Goal: Task Accomplishment & Management: Complete application form

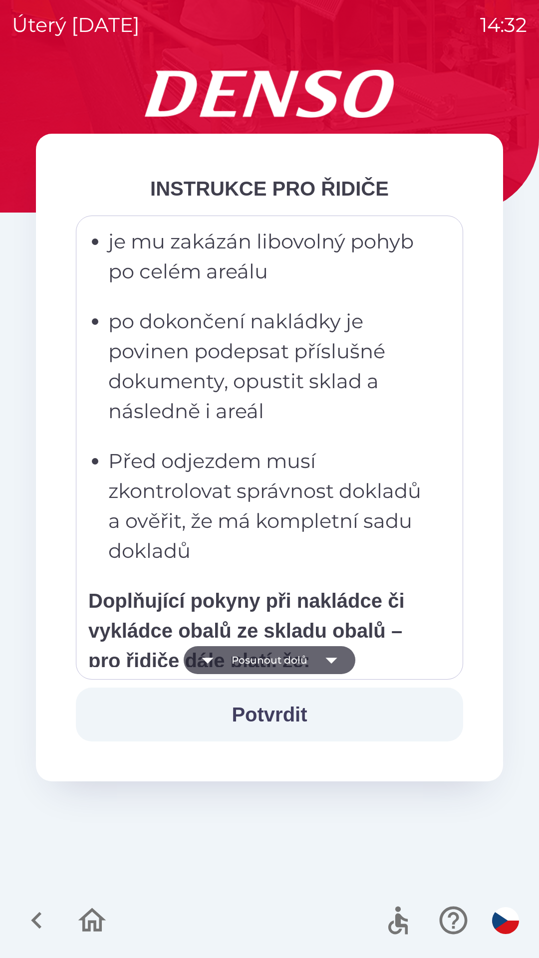
scroll to position [2419, 0]
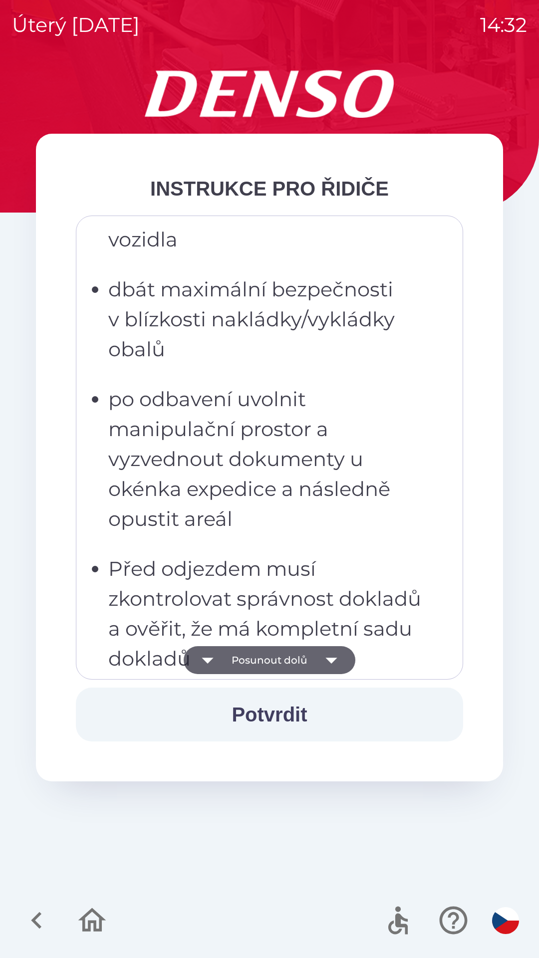
click at [250, 534] on ul "musí přistavit vozidlo dle instrukcí od zaměstnanců skladu a dbát jejich pokynů…" at bounding box center [262, 389] width 348 height 729
click at [249, 461] on p "po odbavení uvolnit manipulační prostor a vyzvednout dokumenty u okénka expedic…" at bounding box center [272, 459] width 328 height 150
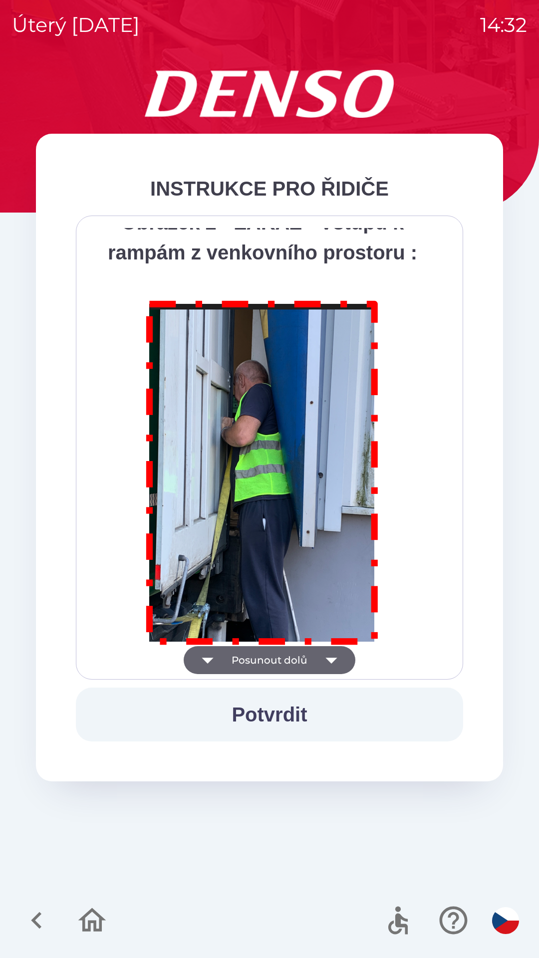
scroll to position [5609, 0]
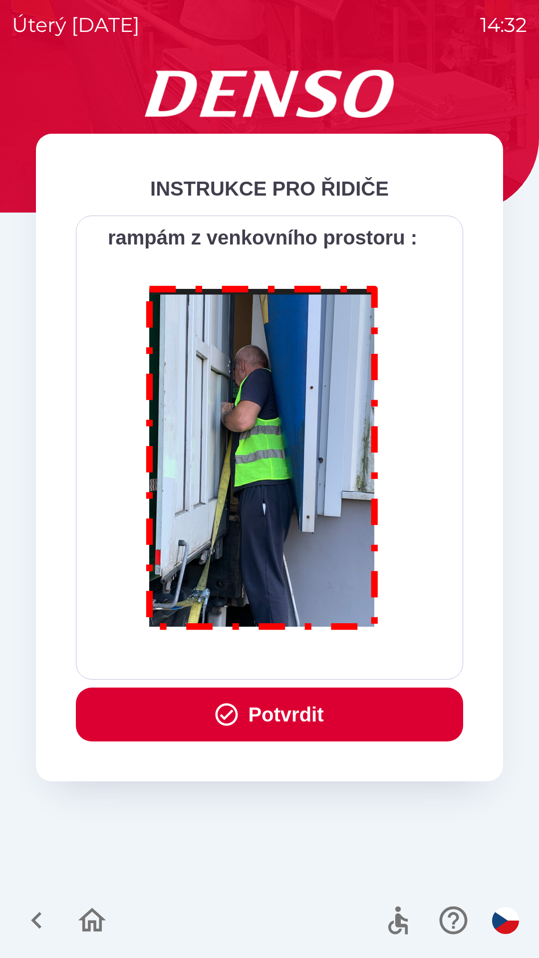
click at [256, 713] on button "Potvrdit" at bounding box center [269, 715] width 387 height 54
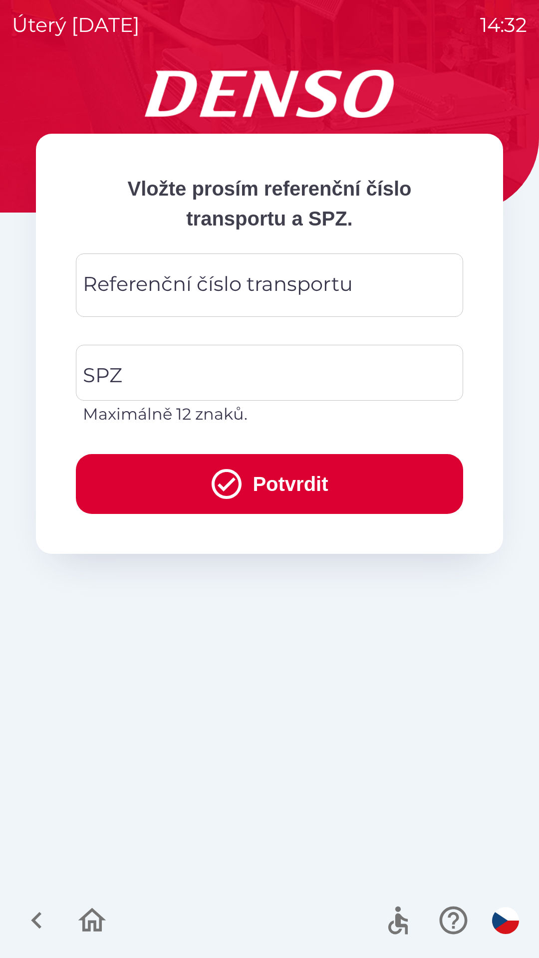
click at [156, 280] on div "Referenční číslo transportu Referenční číslo transportu" at bounding box center [269, 285] width 387 height 63
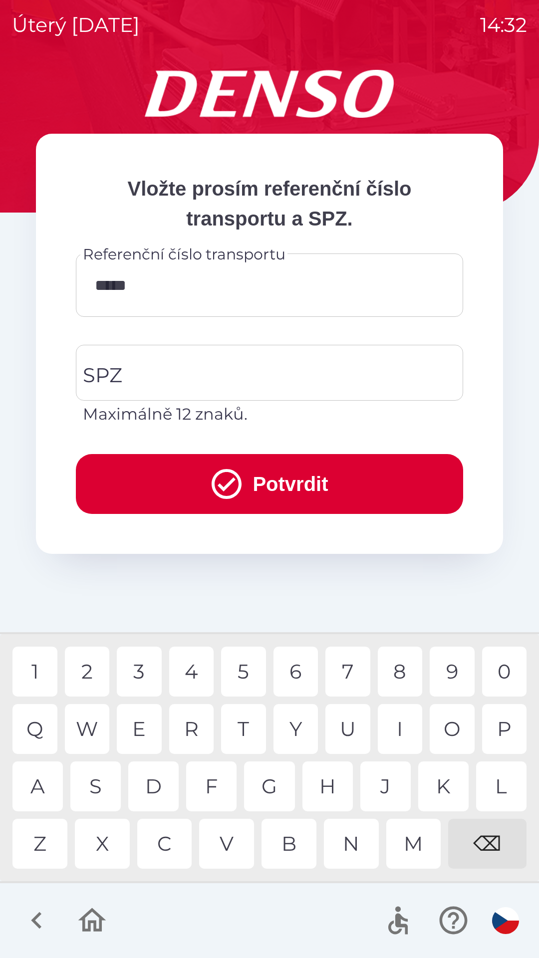
type input "******"
click at [40, 667] on div "1" at bounding box center [34, 672] width 45 height 50
click at [140, 383] on input "SPZ" at bounding box center [261, 372] width 363 height 47
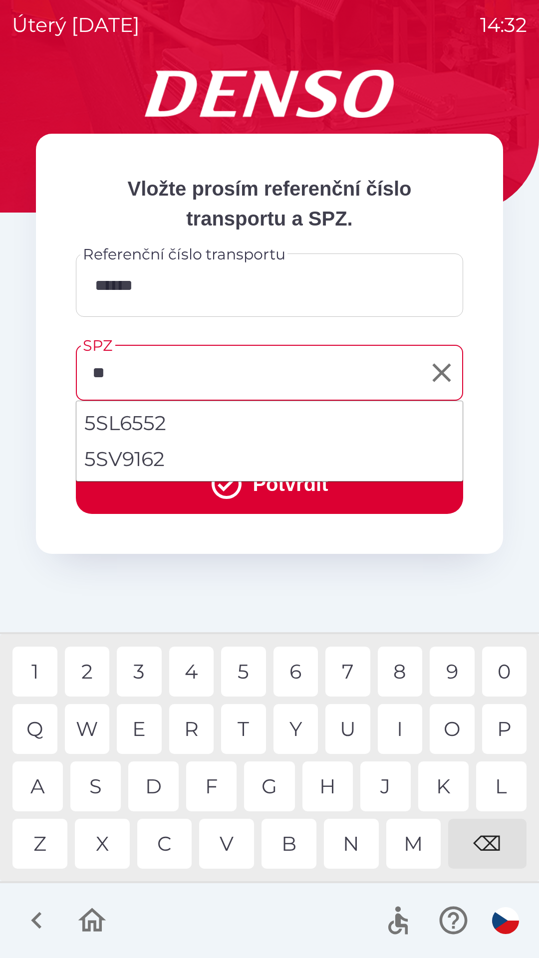
click at [99, 775] on div "S" at bounding box center [95, 787] width 50 height 50
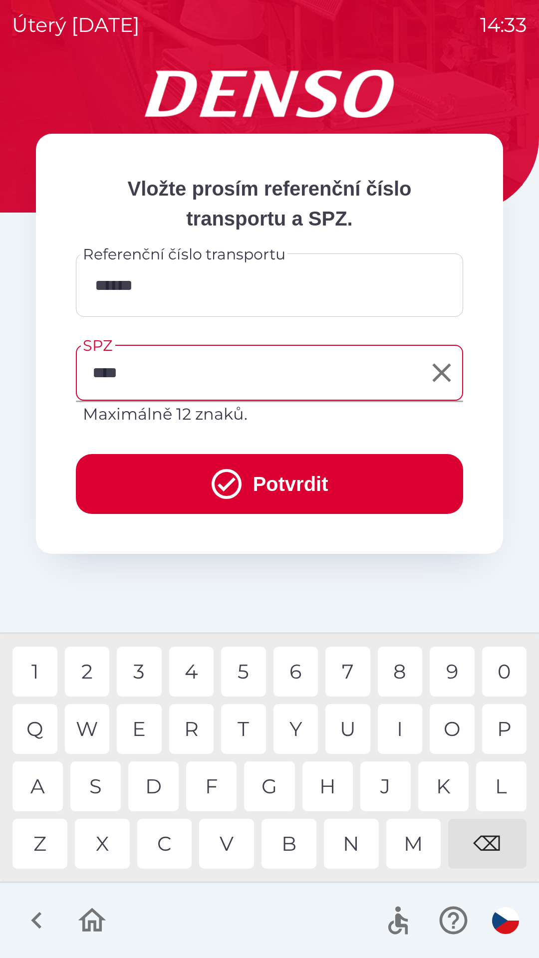
click at [399, 665] on div "8" at bounding box center [400, 672] width 45 height 50
click at [141, 666] on div "3" at bounding box center [139, 672] width 45 height 50
type input "*******"
click at [286, 473] on button "Potvrdit" at bounding box center [269, 484] width 387 height 60
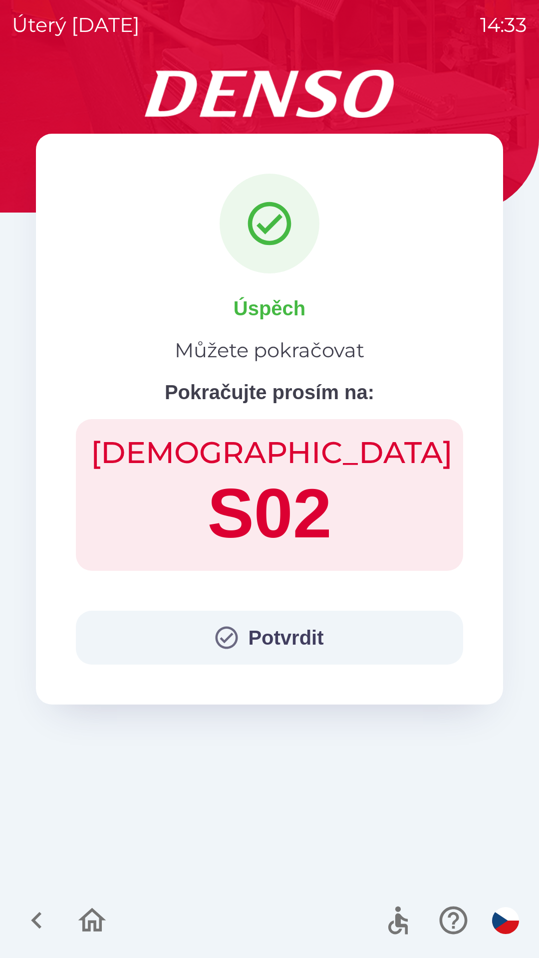
click at [286, 650] on button "Potvrdit" at bounding box center [269, 638] width 387 height 54
